Goal: Contribute content: Add original content to the website for others to see

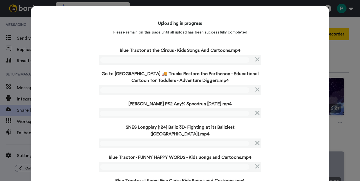
click at [77, 102] on div "Uploading in progress Please remain on this page until all upload has been succ…" at bounding box center [180, 106] width 298 height 201
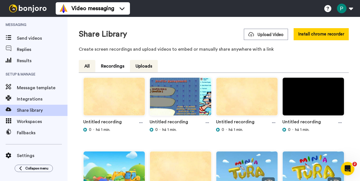
click at [87, 70] on button "All" at bounding box center [87, 66] width 17 height 12
